Goal: Task Accomplishment & Management: Complete application form

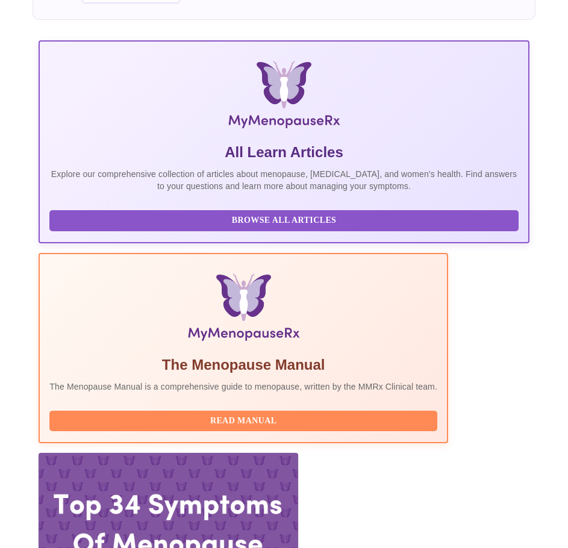
scroll to position [361, 0]
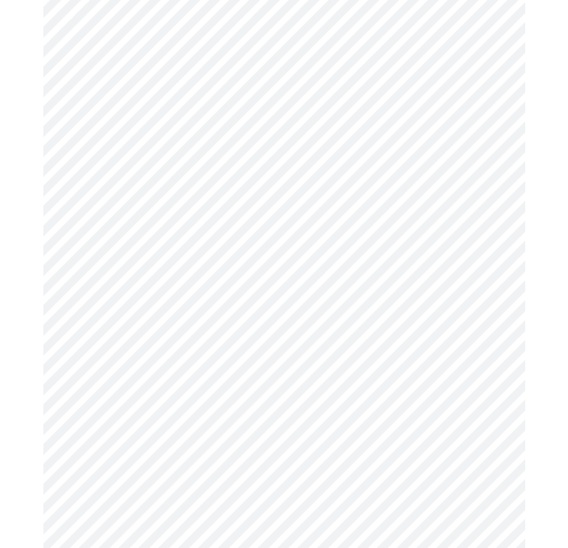
scroll to position [534, 0]
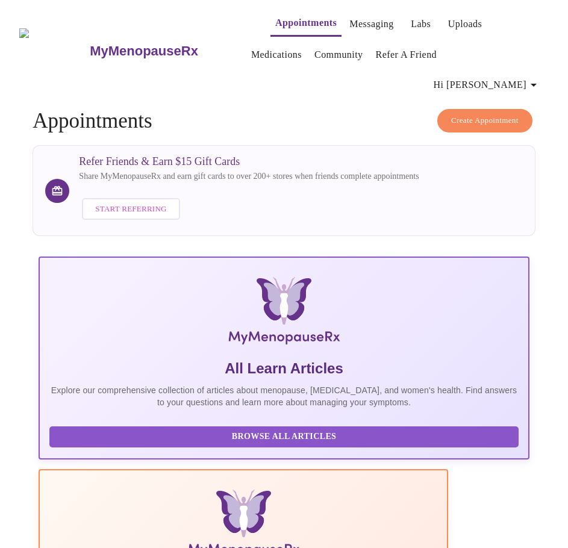
drag, startPoint x: 242, startPoint y: 101, endPoint x: 275, endPoint y: 97, distance: 33.3
click at [507, 77] on span "Hi [PERSON_NAME]" at bounding box center [487, 85] width 107 height 17
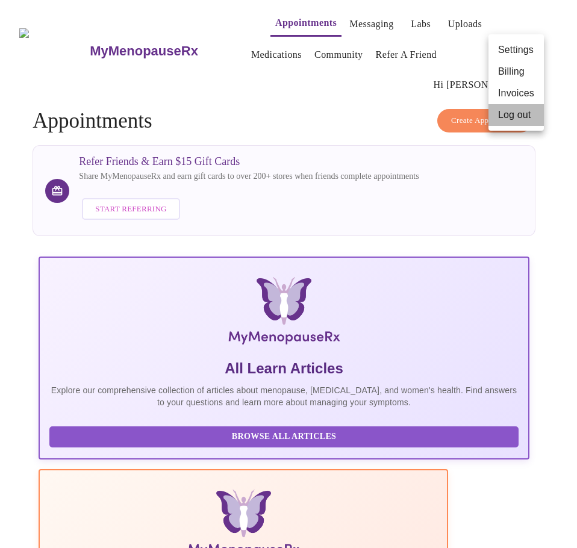
click at [511, 113] on li "Log out" at bounding box center [516, 115] width 55 height 22
